Goal: Task Accomplishment & Management: Manage account settings

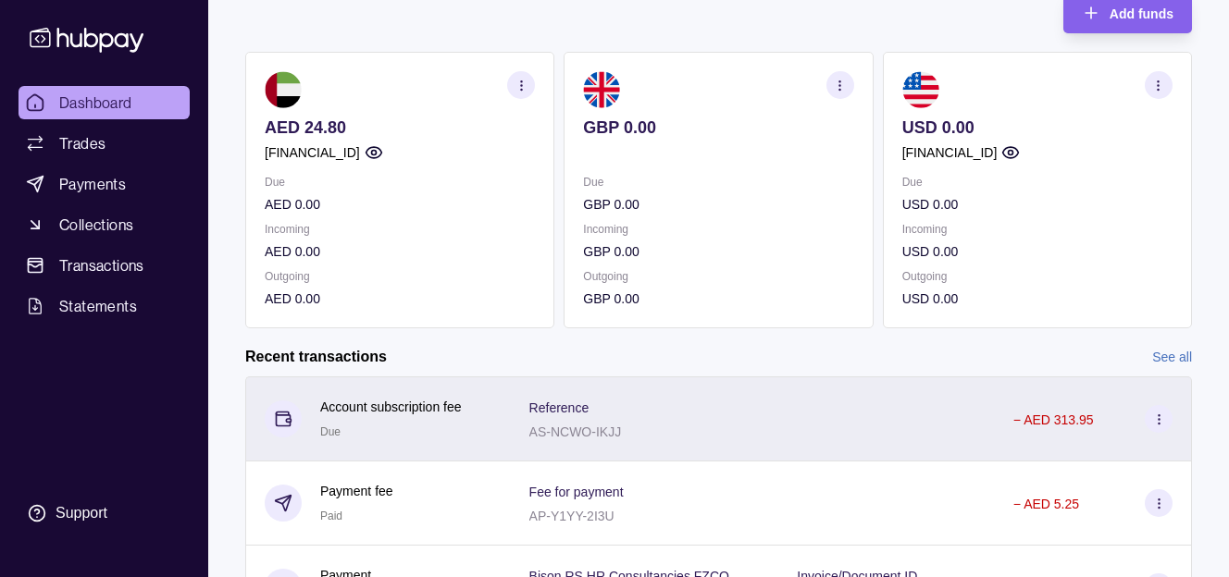
scroll to position [136, 0]
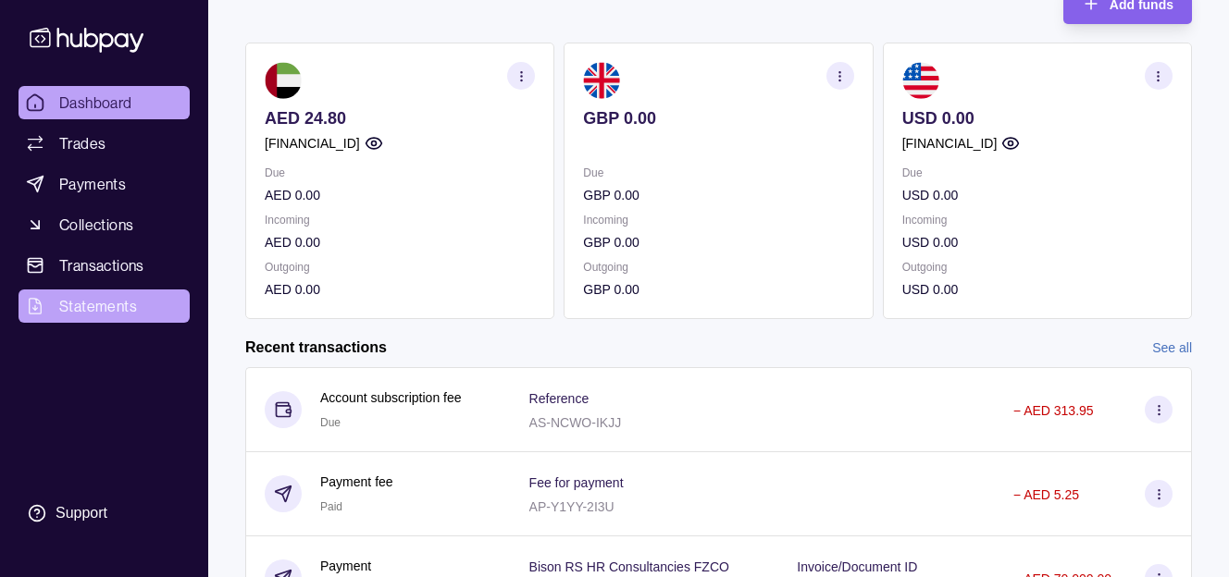
click at [64, 315] on span "Statements" at bounding box center [98, 306] width 78 height 22
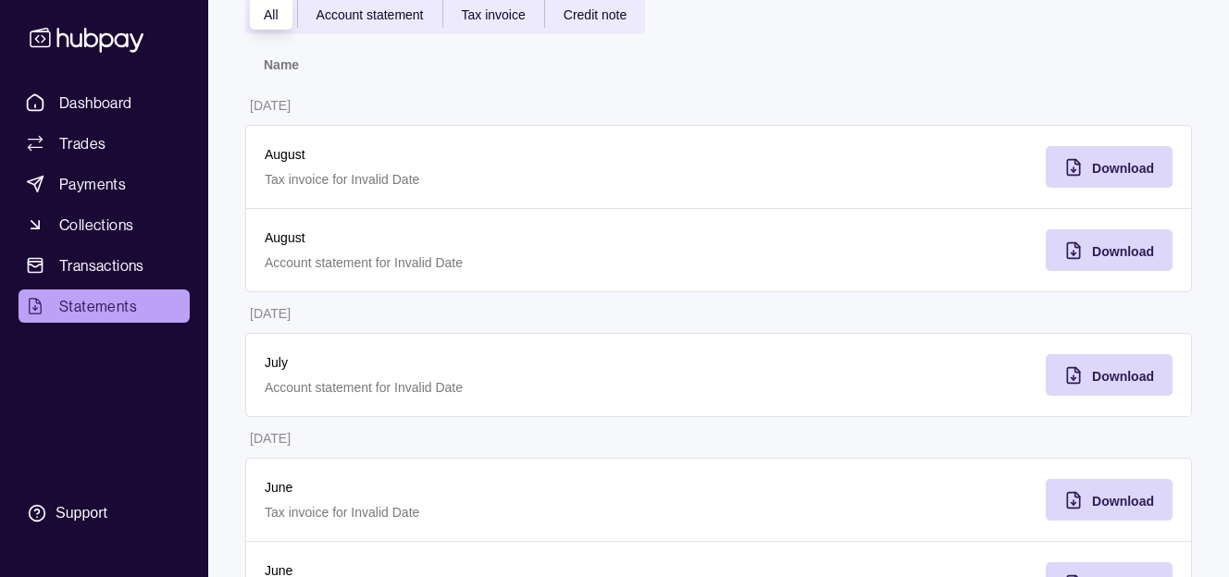
scroll to position [170, 0]
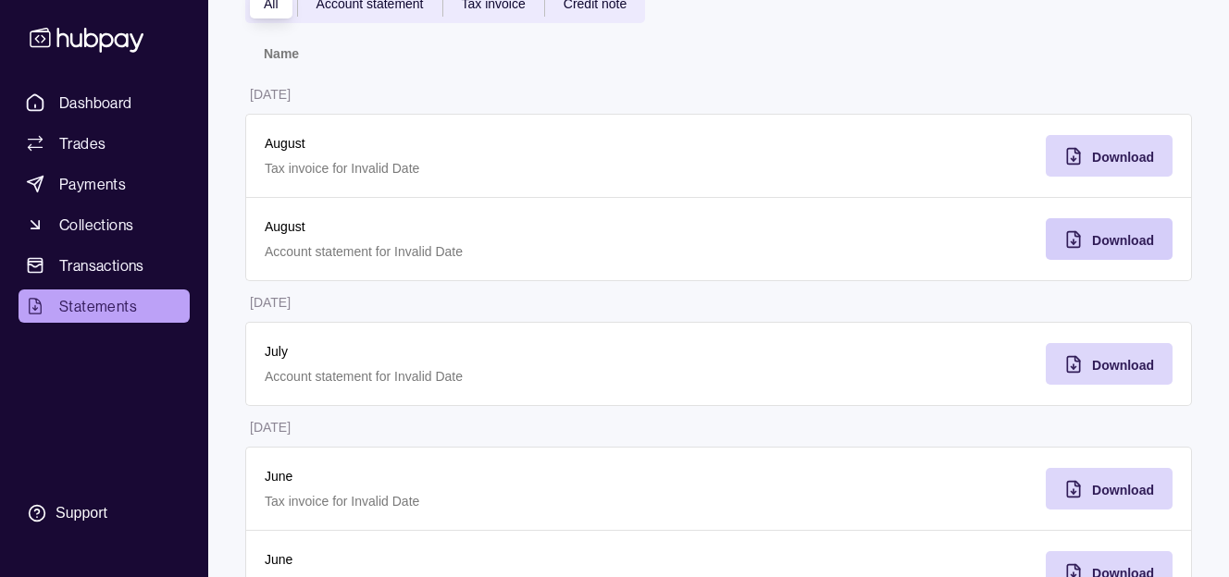
click at [1093, 252] on div "Download" at bounding box center [1094, 239] width 117 height 42
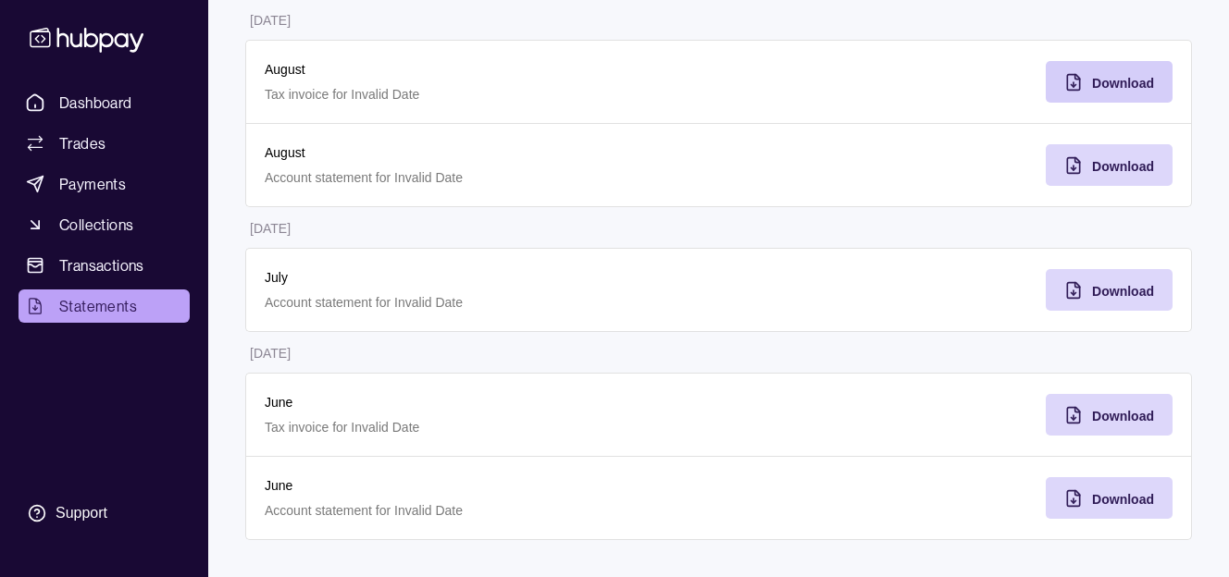
click at [1109, 84] on span "Download" at bounding box center [1123, 83] width 62 height 15
click at [1090, 165] on div "Download" at bounding box center [1094, 165] width 117 height 42
click at [1107, 91] on div "Download" at bounding box center [1123, 82] width 62 height 22
click at [1083, 157] on div "Download" at bounding box center [1094, 165] width 117 height 42
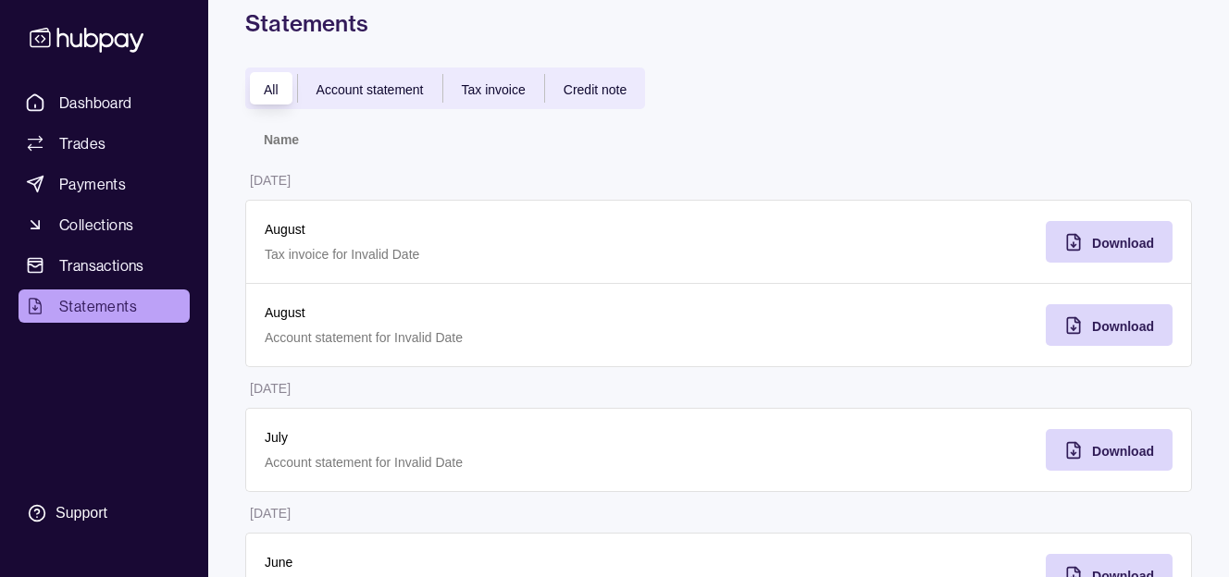
scroll to position [0, 0]
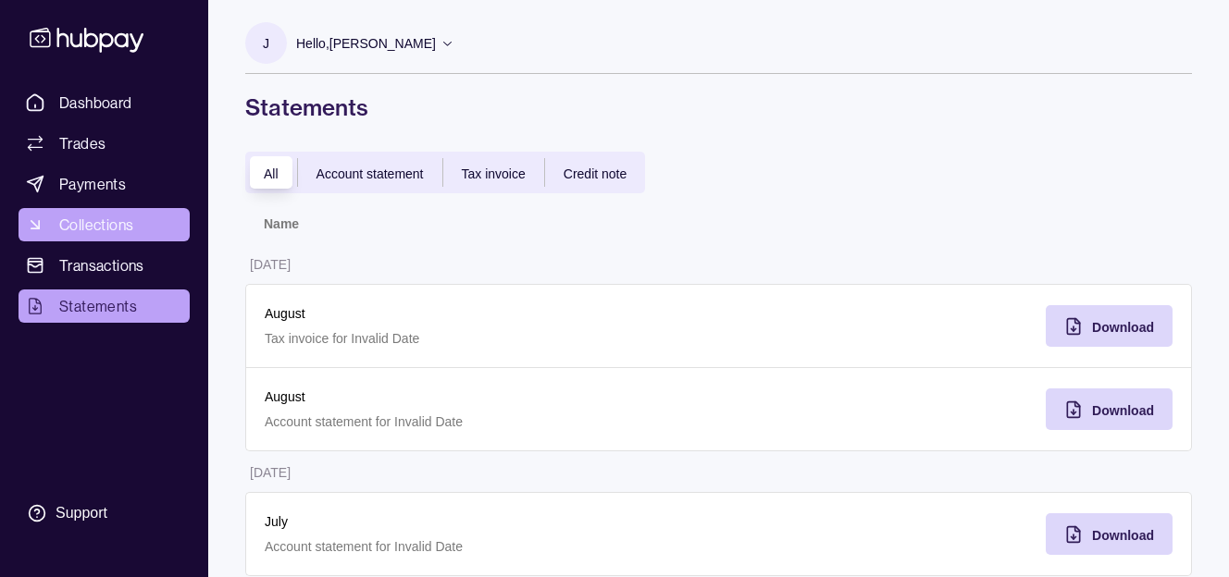
click at [105, 239] on link "Collections" at bounding box center [104, 224] width 171 height 33
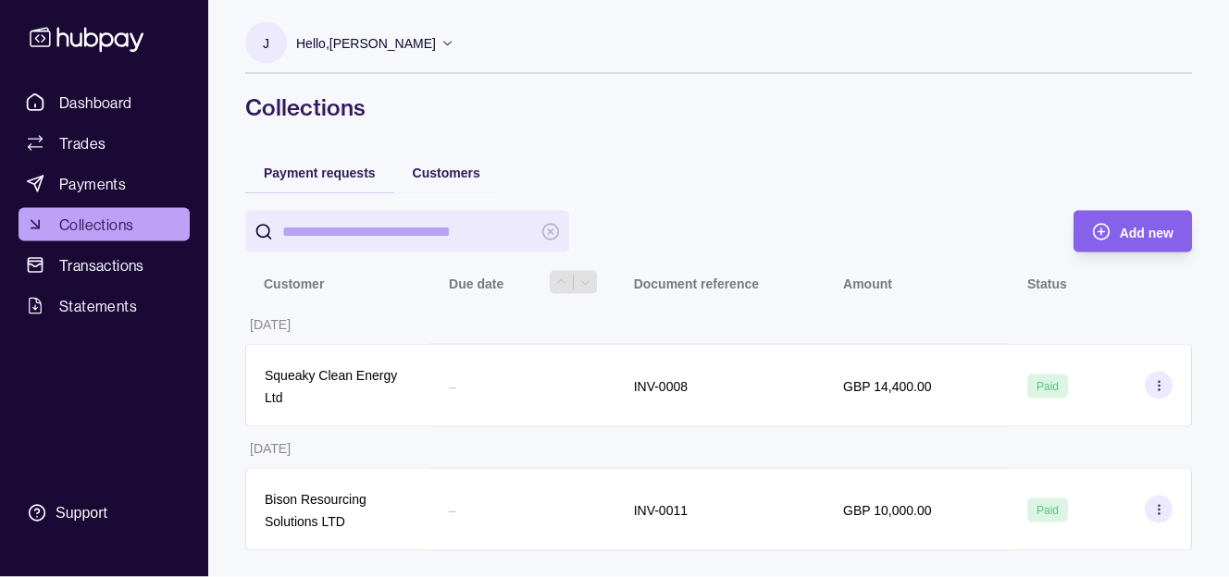
scroll to position [74, 0]
click at [516, 344] on div "–" at bounding box center [522, 385] width 185 height 83
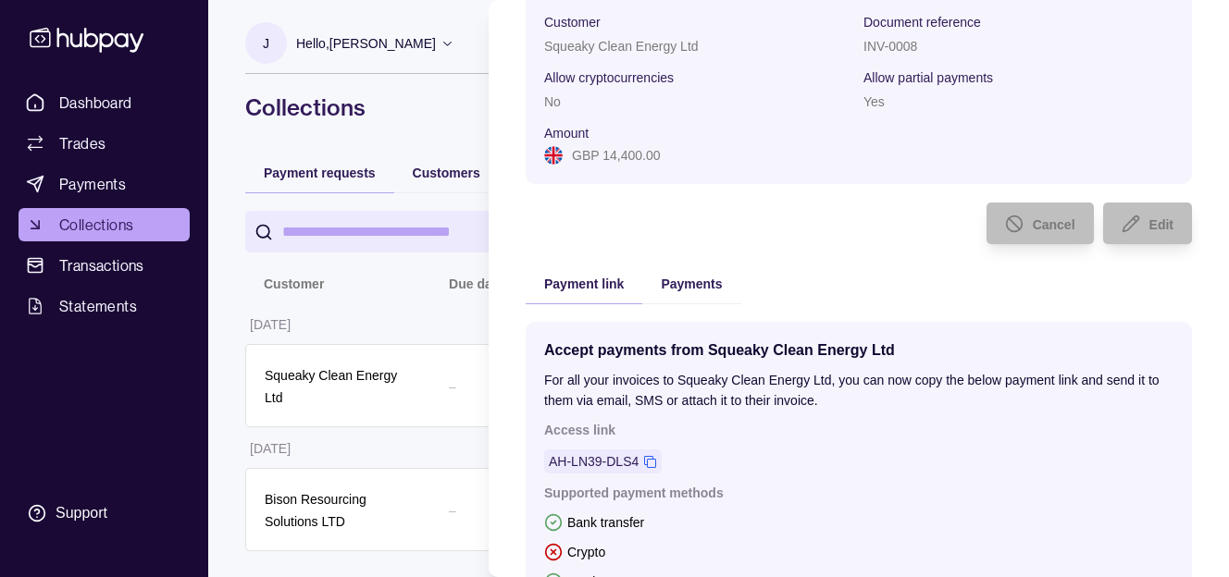
scroll to position [153, 0]
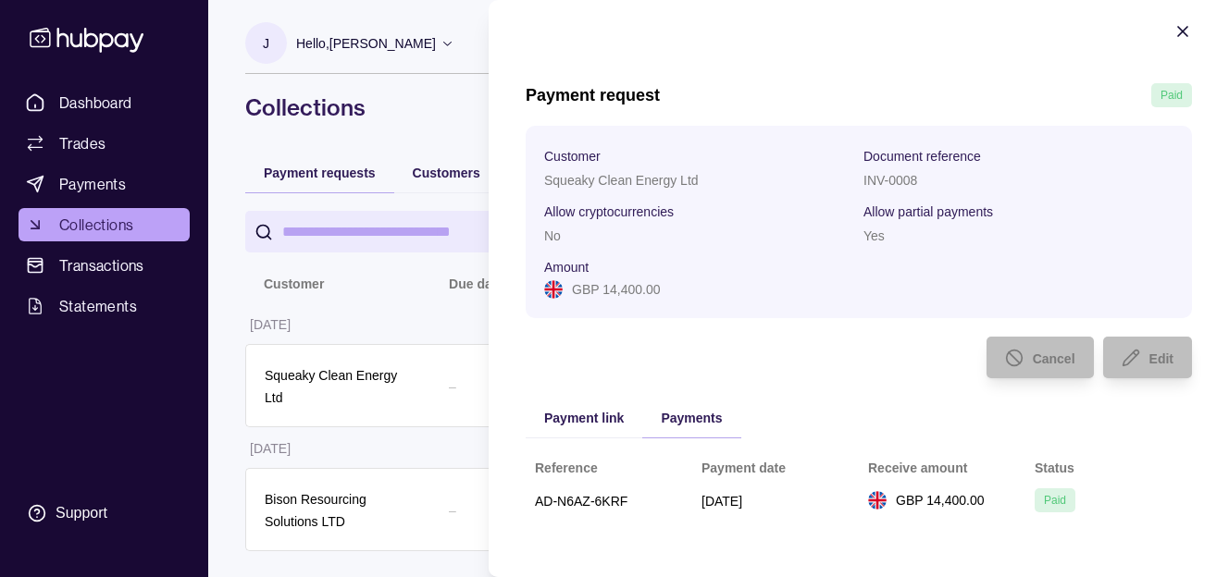
click at [697, 283] on div "Payment request Paid Customer Squeaky Clean Energy Ltd Document reference INV-0…" at bounding box center [858, 311] width 666 height 457
click at [1178, 26] on icon "button" at bounding box center [1182, 31] width 19 height 19
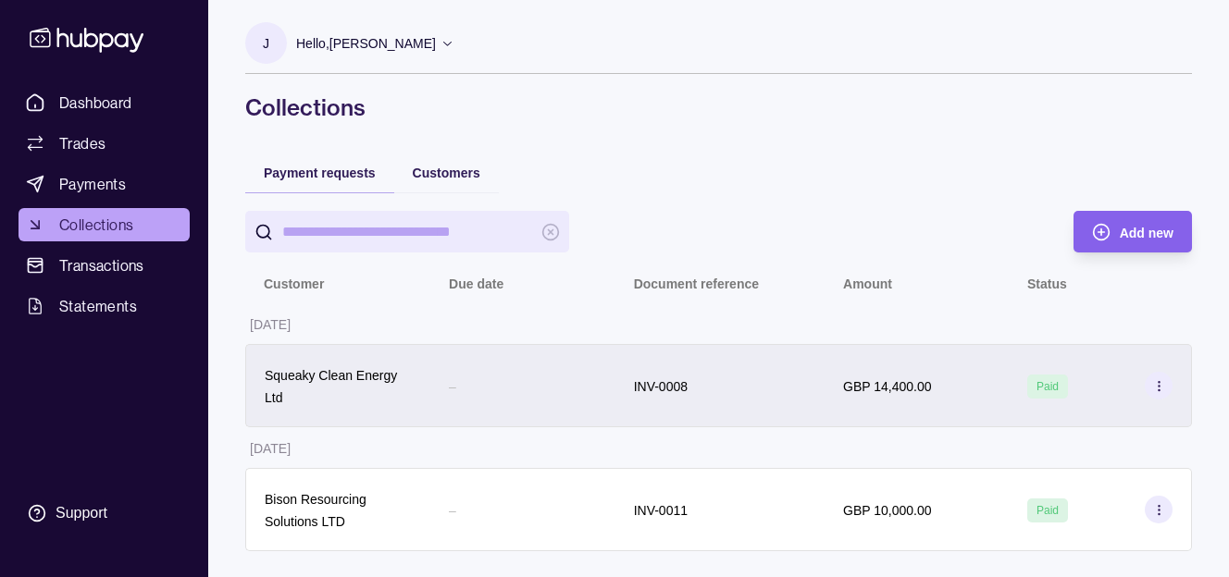
click at [764, 375] on div "INV-0008" at bounding box center [720, 386] width 172 height 22
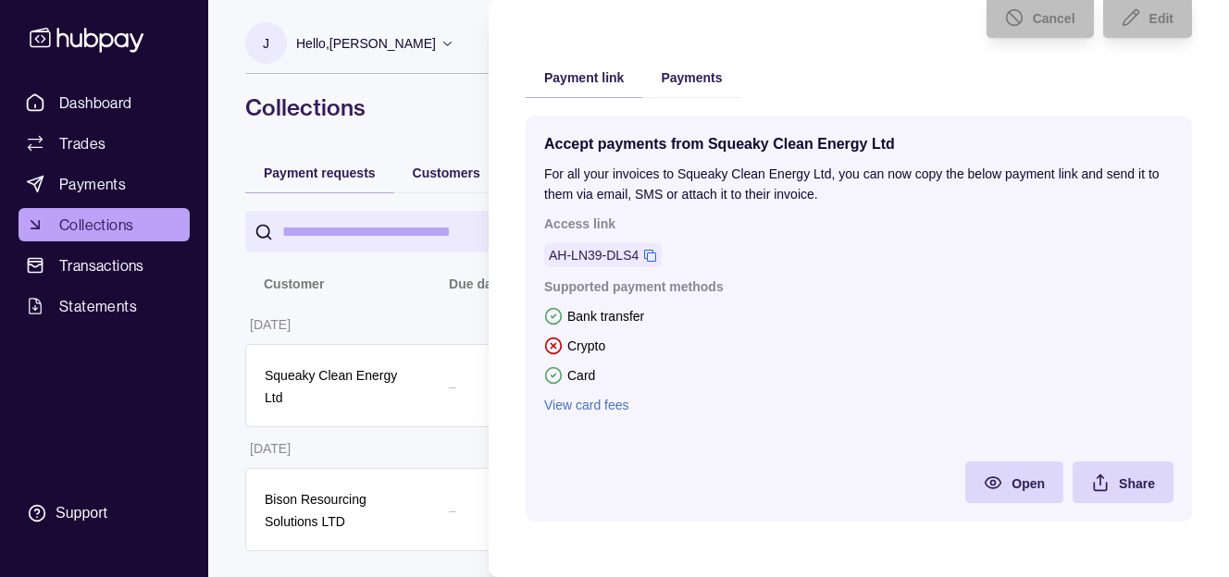
scroll to position [355, 0]
click at [1031, 484] on span "Open" at bounding box center [1027, 483] width 33 height 15
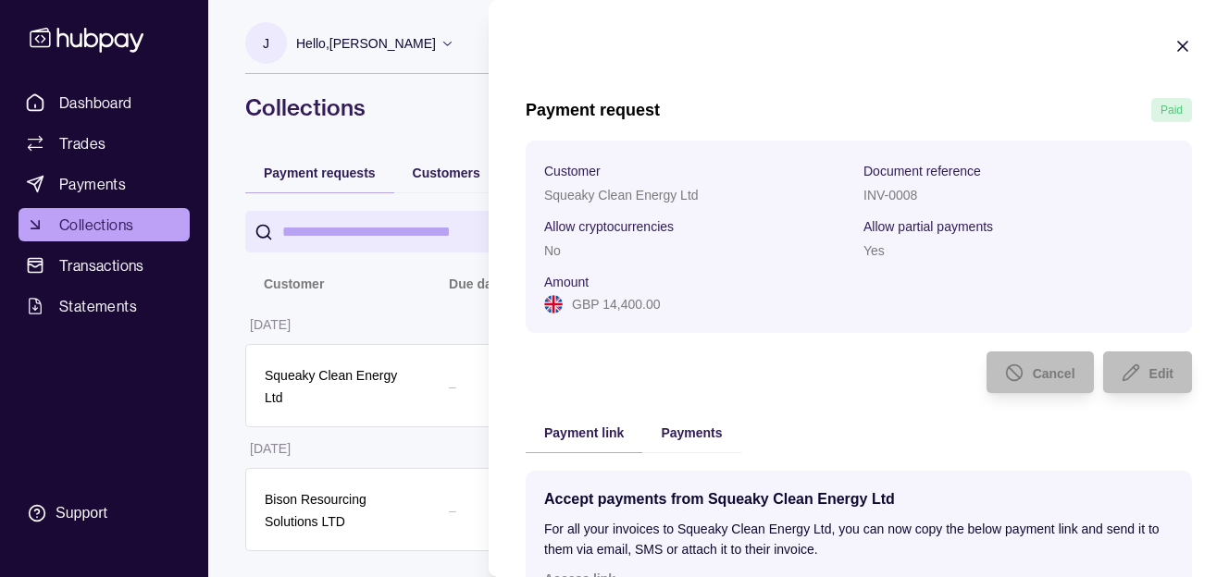
scroll to position [0, 0]
click at [1184, 39] on icon "button" at bounding box center [1182, 46] width 19 height 19
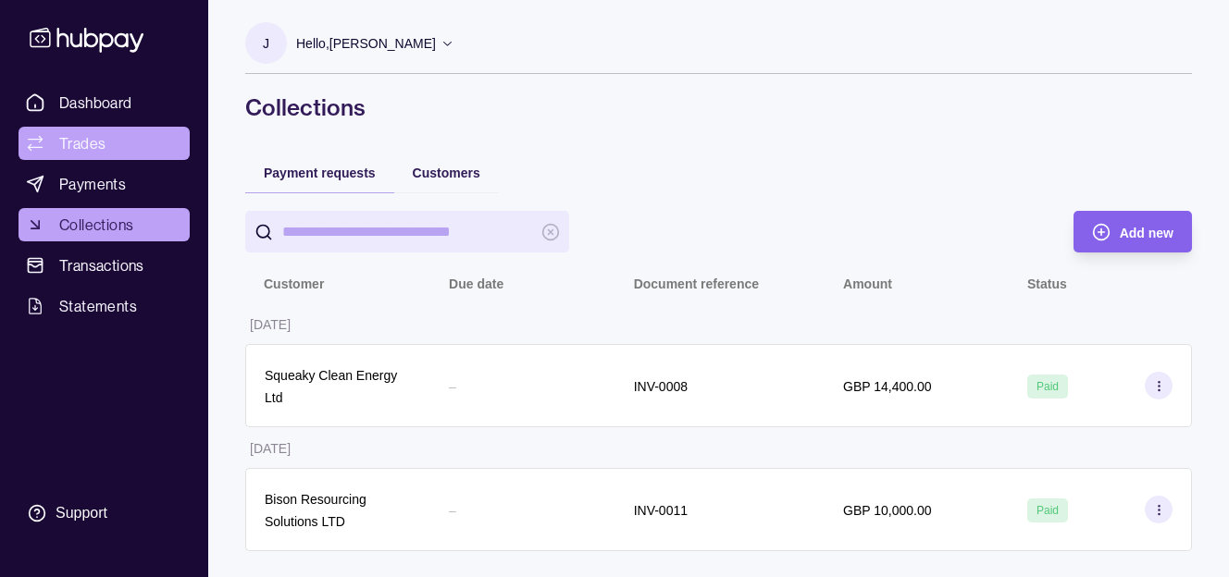
click at [86, 127] on link "Trades" at bounding box center [104, 143] width 171 height 33
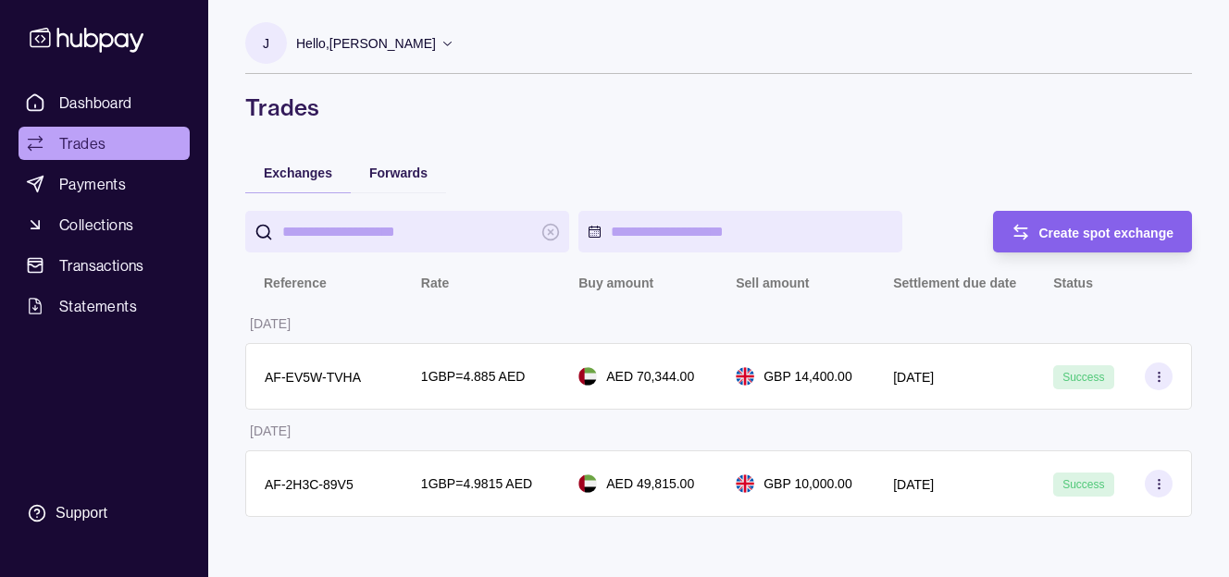
scroll to position [74, 0]
click at [111, 92] on span "Dashboard" at bounding box center [95, 103] width 73 height 22
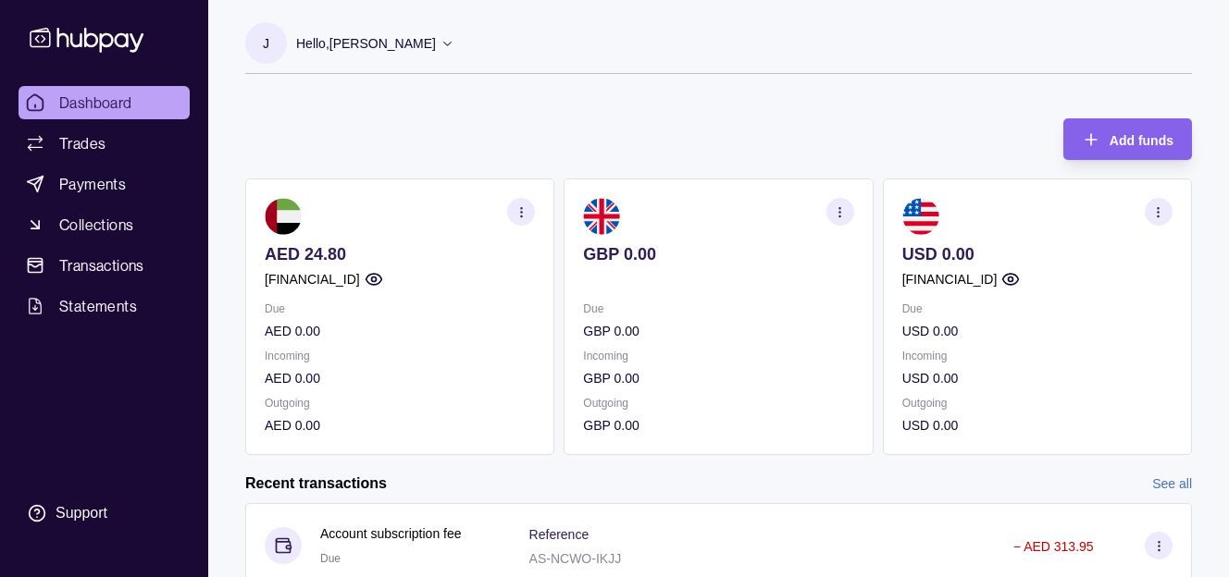
click at [524, 209] on icon "button" at bounding box center [521, 212] width 14 height 14
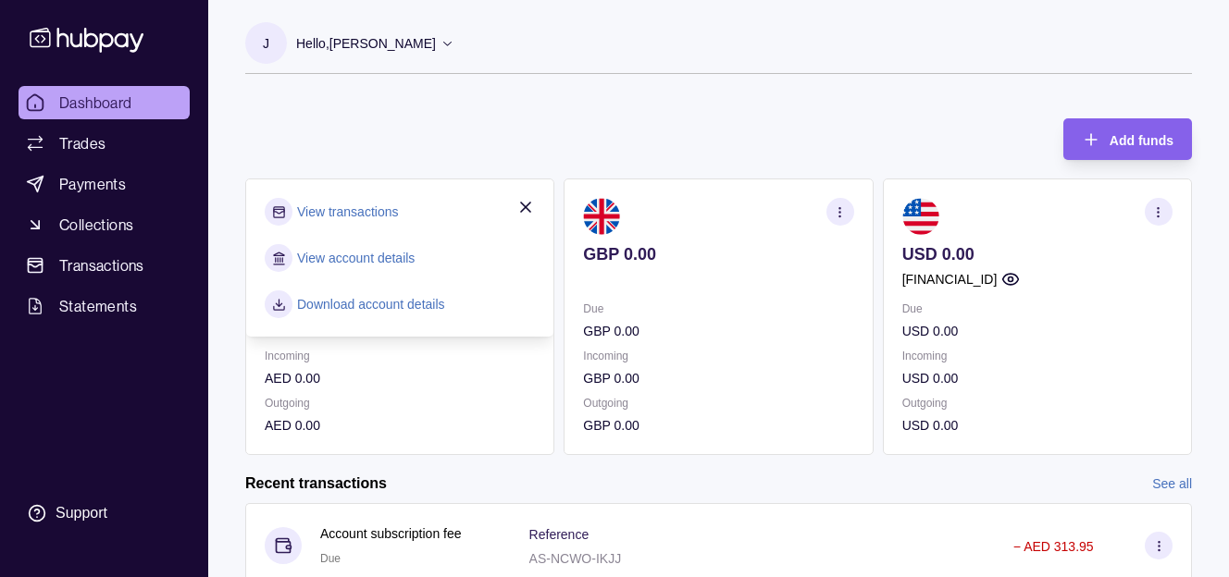
click at [838, 210] on icon "button" at bounding box center [840, 212] width 14 height 14
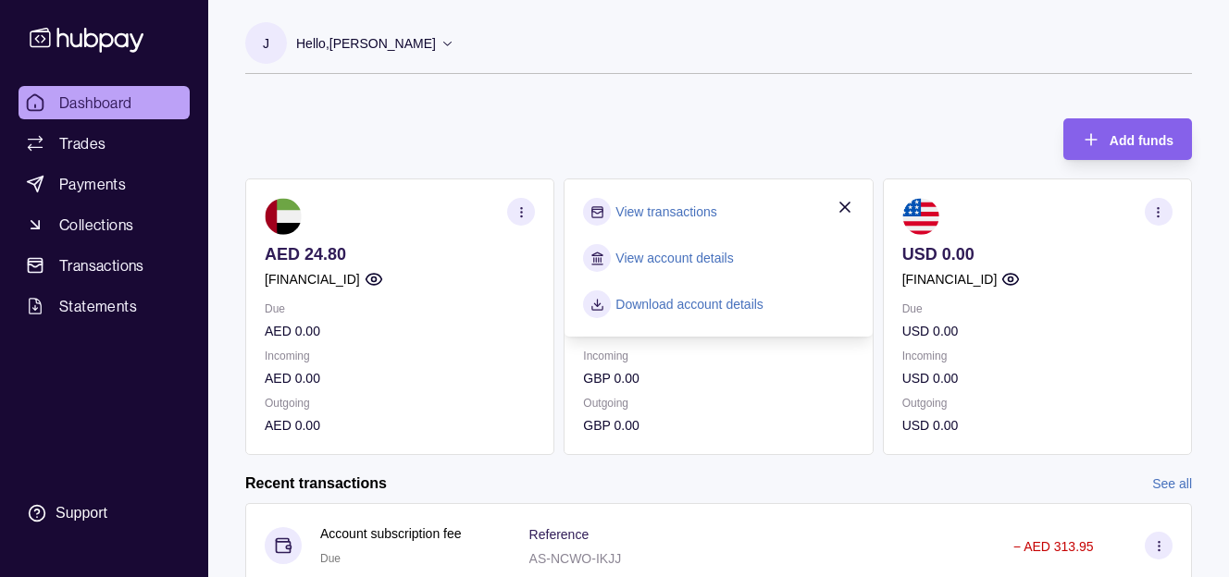
click at [722, 255] on link "View account details" at bounding box center [673, 258] width 117 height 20
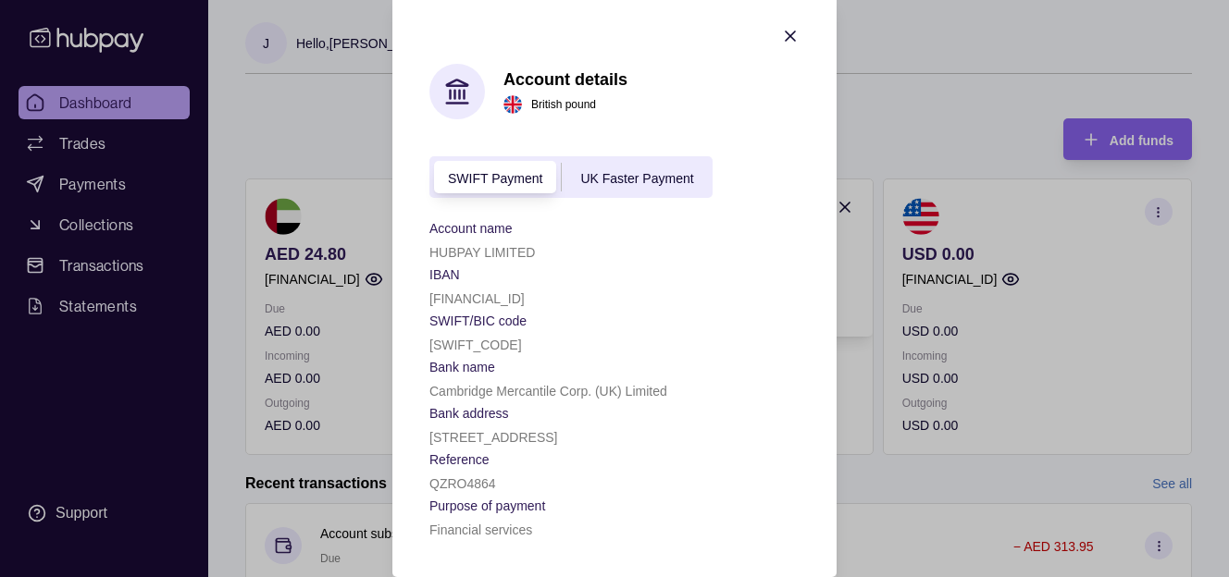
scroll to position [77, 0]
click at [642, 241] on div "HUBPAY LIMITED" at bounding box center [614, 252] width 370 height 22
click at [568, 241] on div "HUBPAY LIMITED" at bounding box center [614, 252] width 370 height 22
click at [589, 241] on div "HUBPAY LIMITED" at bounding box center [614, 252] width 370 height 22
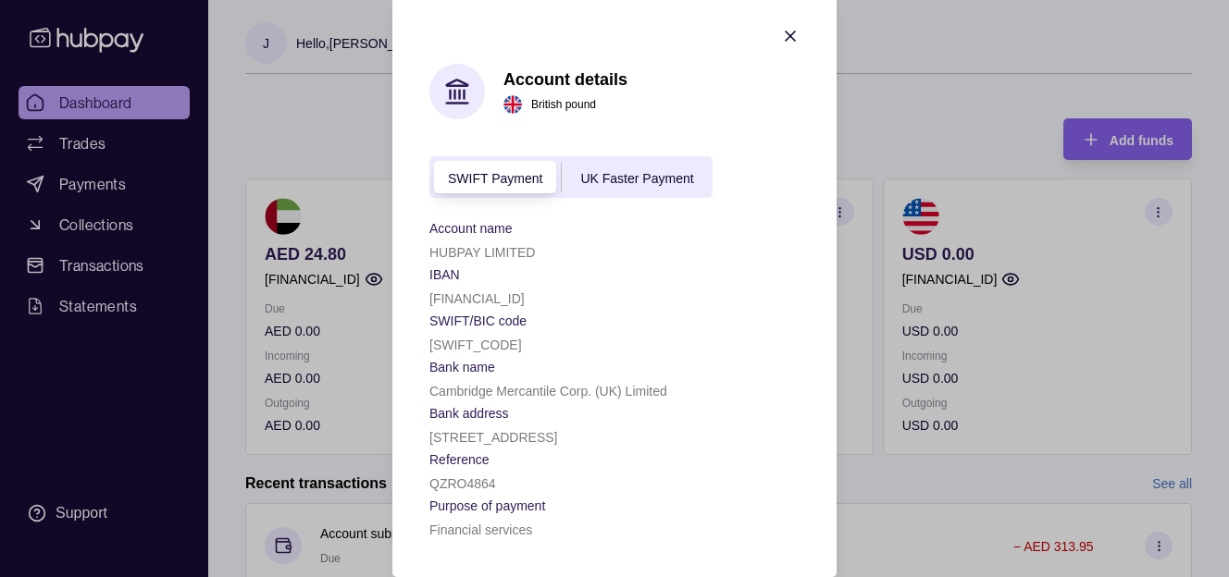
click at [637, 241] on div "HUBPAY LIMITED" at bounding box center [614, 252] width 370 height 22
drag, startPoint x: 603, startPoint y: 308, endPoint x: 519, endPoint y: 308, distance: 84.2
click at [519, 355] on section "Bank name" at bounding box center [614, 366] width 370 height 22
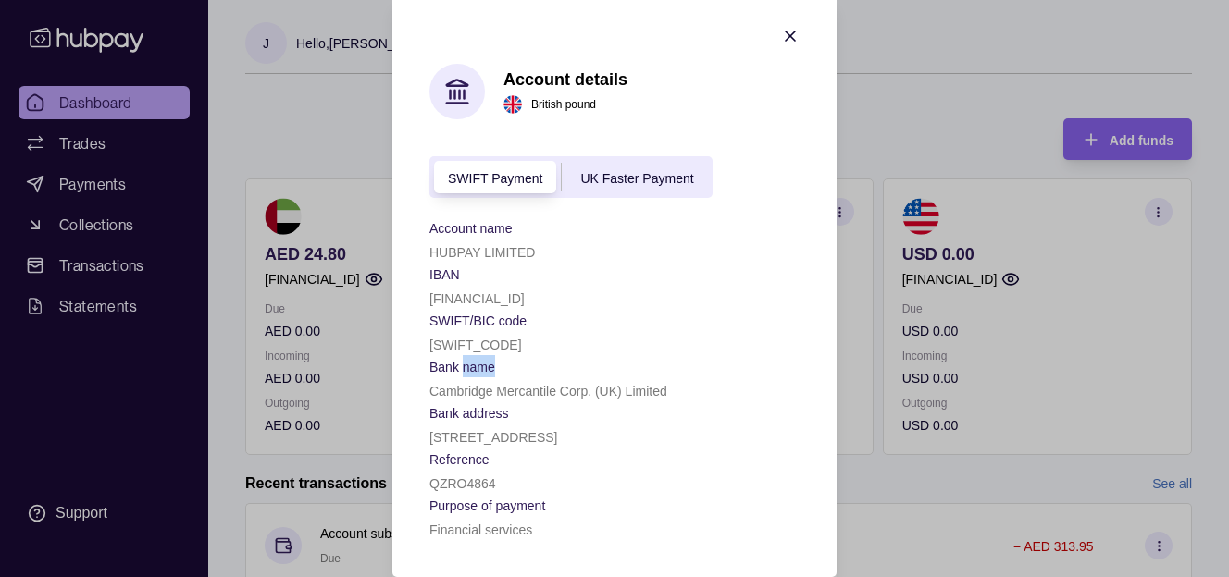
click at [519, 355] on section "Bank name" at bounding box center [614, 366] width 370 height 22
click at [456, 360] on p "Bank name" at bounding box center [462, 367] width 66 height 15
drag, startPoint x: 431, startPoint y: 301, endPoint x: 612, endPoint y: 310, distance: 181.6
click at [612, 355] on section "Bank name" at bounding box center [614, 366] width 370 height 22
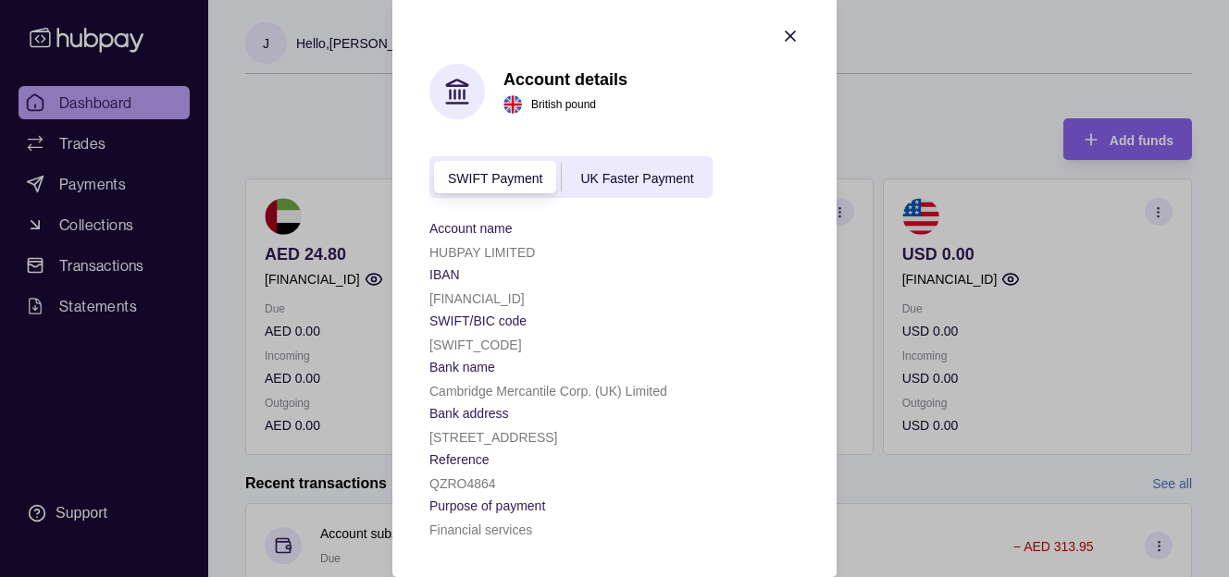
click at [587, 355] on section "Bank name" at bounding box center [614, 366] width 370 height 22
click at [677, 426] on div "[STREET_ADDRESS]" at bounding box center [614, 437] width 370 height 22
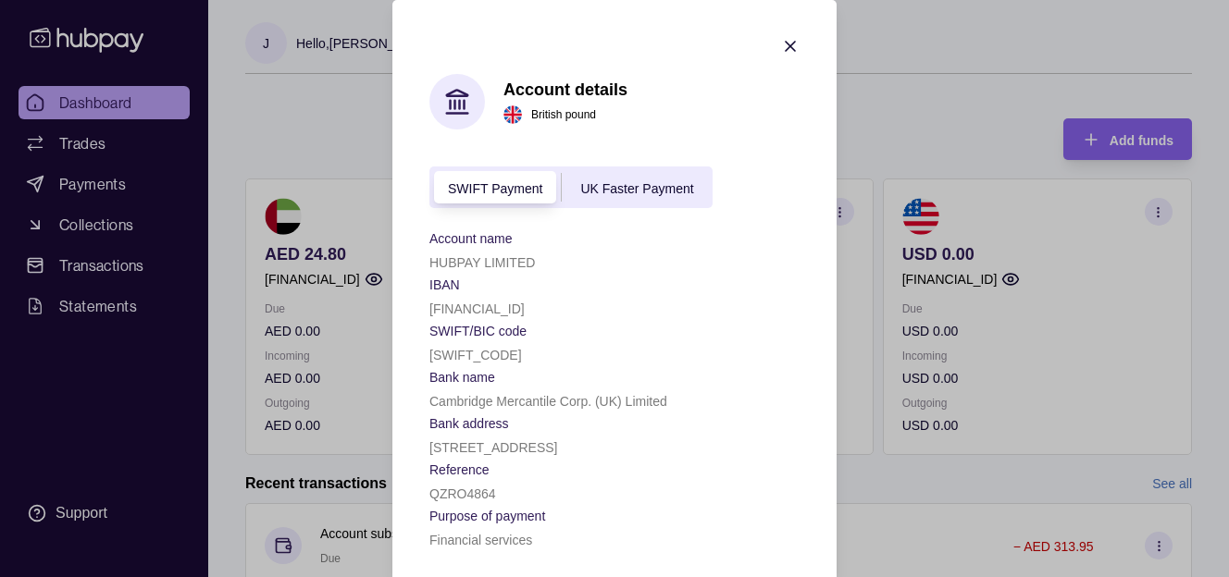
click at [627, 268] on div "HUBPAY LIMITED" at bounding box center [614, 262] width 370 height 22
click at [774, 117] on header "Account details British pound" at bounding box center [614, 102] width 370 height 56
click at [793, 117] on header "Account details British pound" at bounding box center [614, 102] width 370 height 56
click at [792, 117] on header "Account details British pound" at bounding box center [614, 102] width 370 height 56
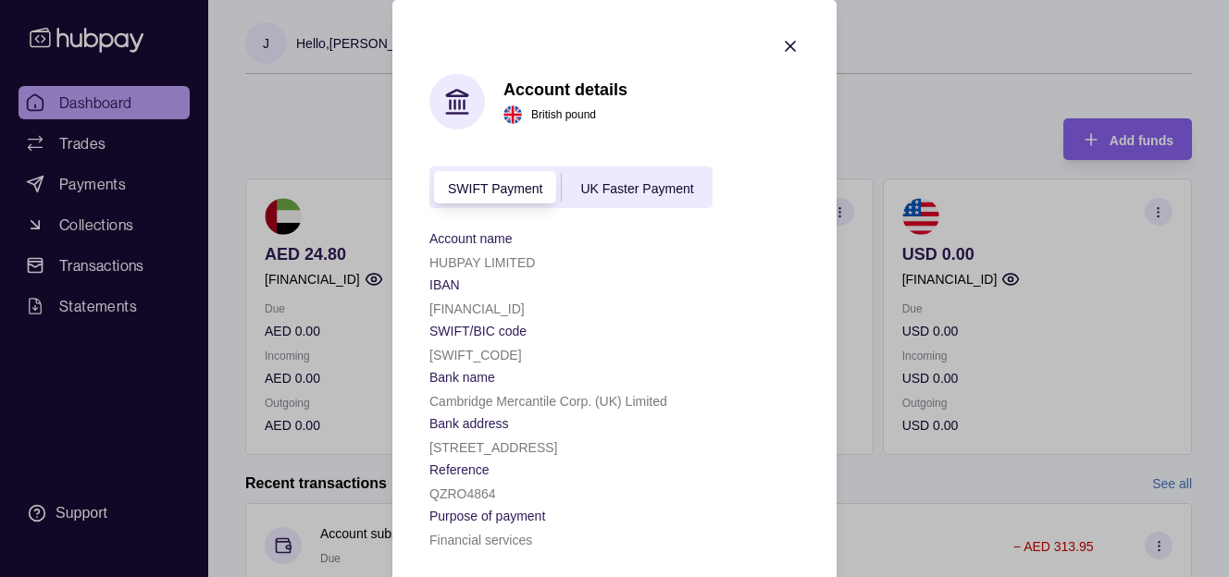
click at [792, 117] on header "Account details British pound" at bounding box center [614, 102] width 370 height 56
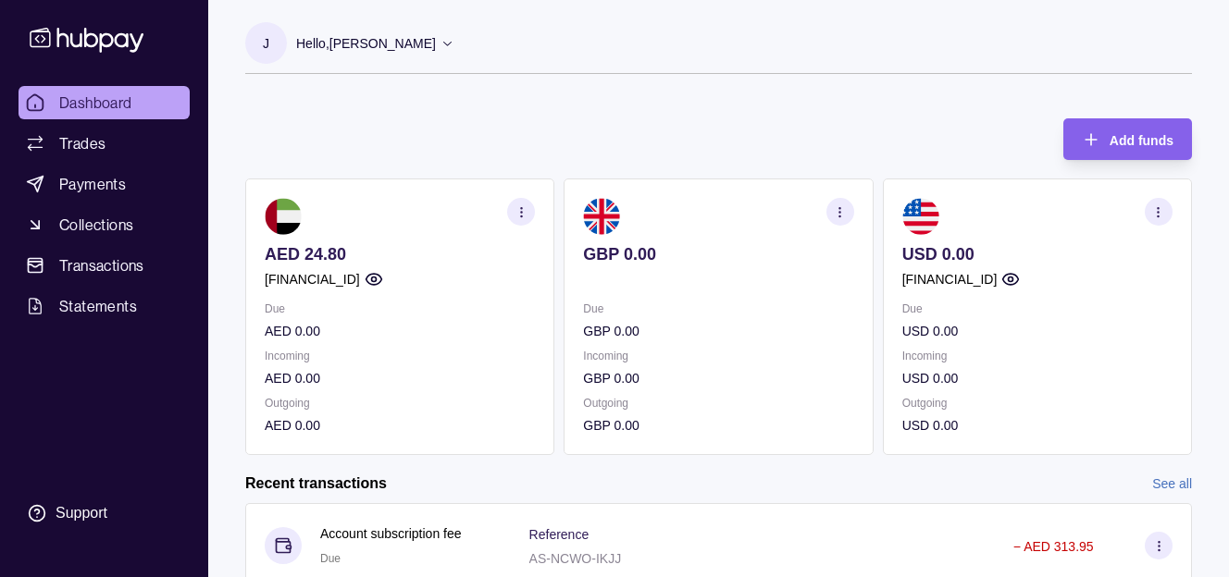
click at [671, 312] on p "Due" at bounding box center [718, 309] width 270 height 20
click at [850, 219] on section "button" at bounding box center [840, 212] width 28 height 28
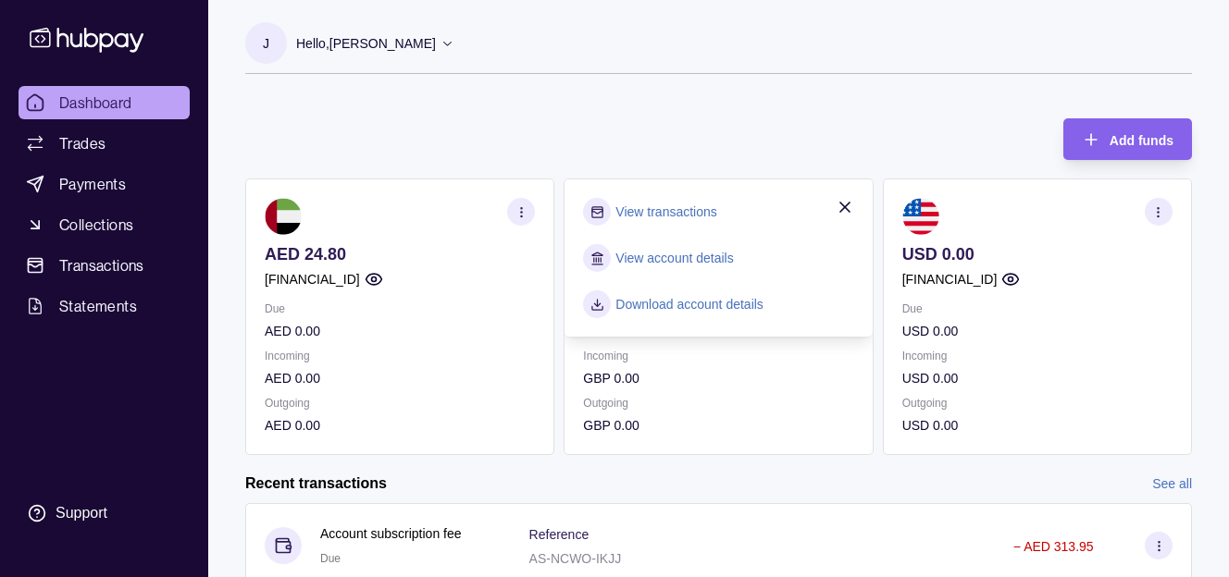
click at [723, 306] on link "Download account details" at bounding box center [689, 304] width 148 height 20
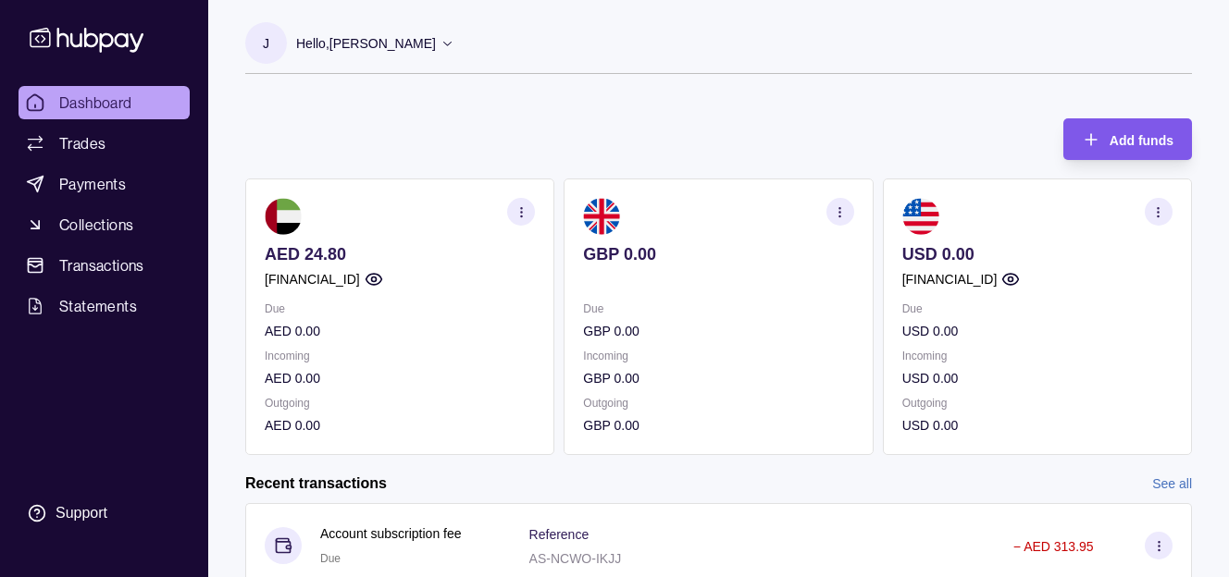
click at [1100, 130] on div "Add funds" at bounding box center [1113, 139] width 119 height 42
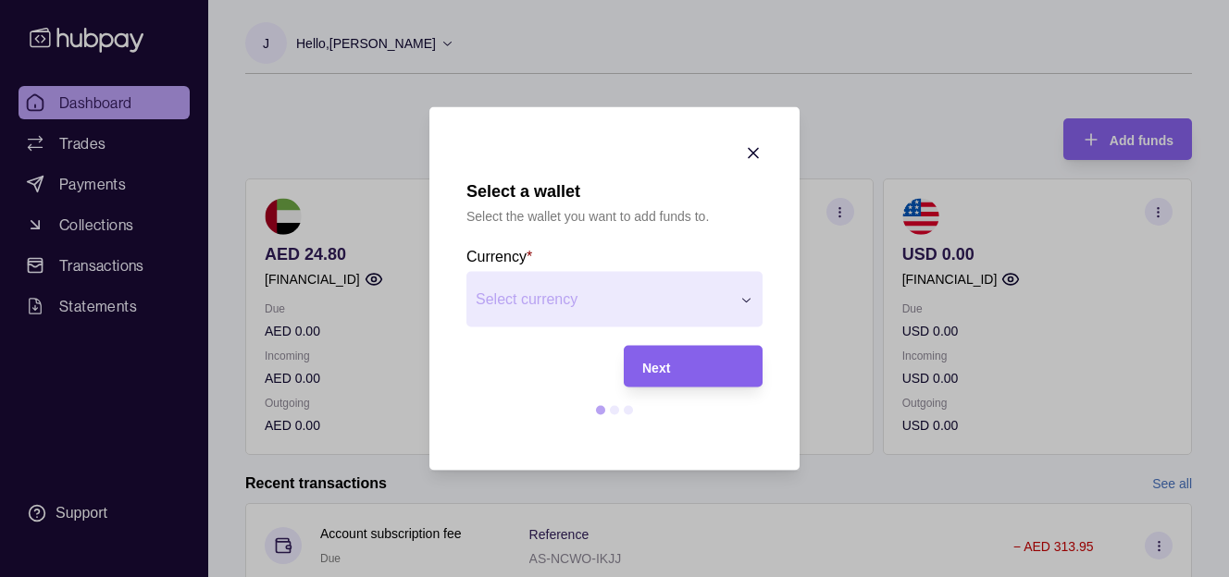
click at [750, 144] on icon "button" at bounding box center [753, 153] width 19 height 19
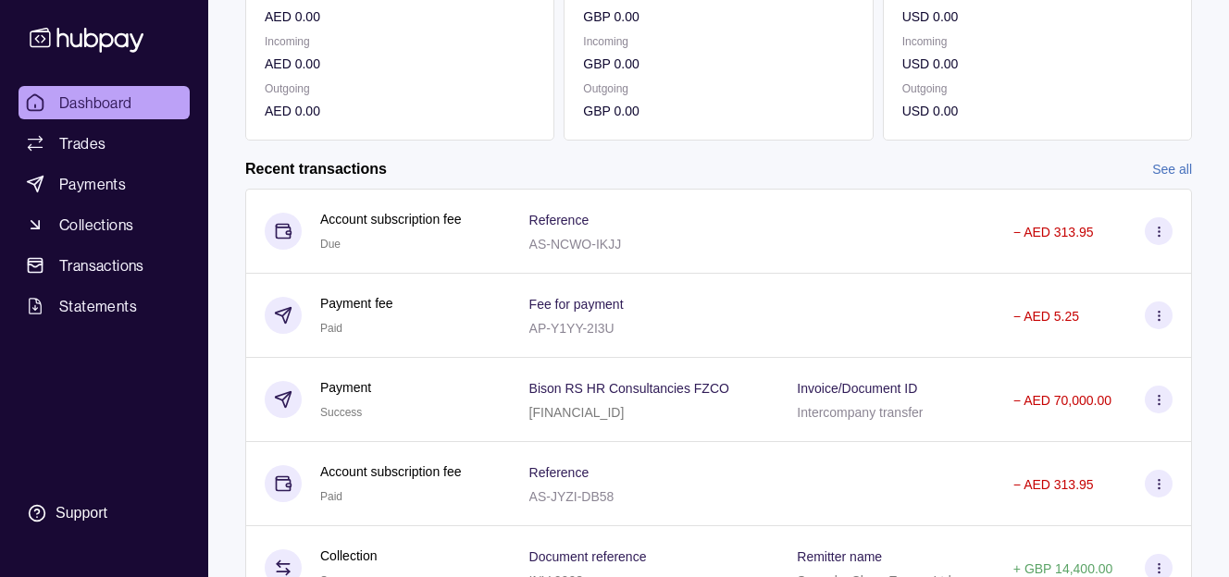
scroll to position [333, 0]
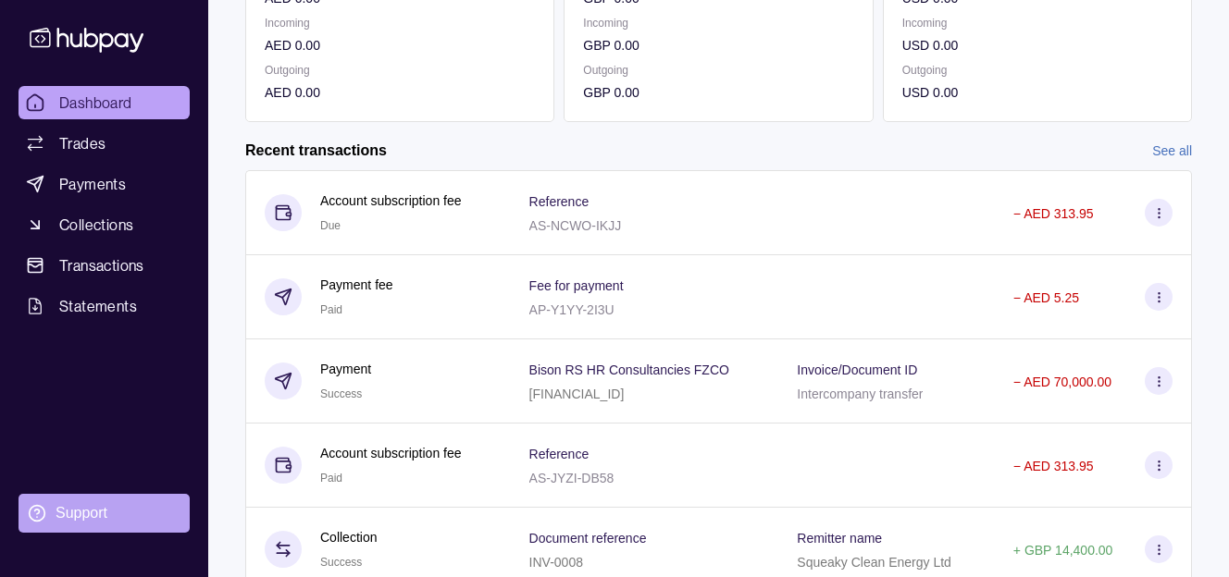
click at [108, 533] on section "Support" at bounding box center [104, 513] width 171 height 39
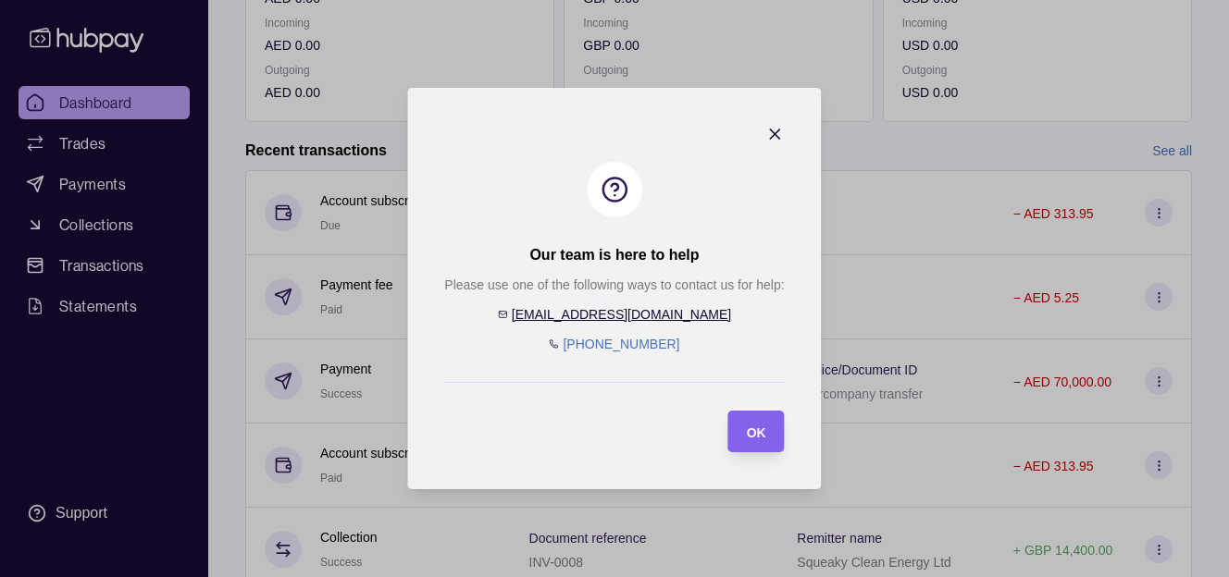
click at [616, 322] on link "[EMAIL_ADDRESS][DOMAIN_NAME]" at bounding box center [621, 314] width 219 height 15
